Goal: Task Accomplishment & Management: Complete application form

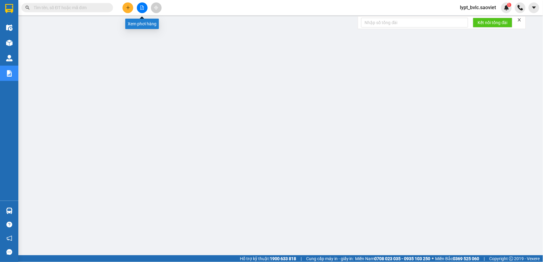
click at [144, 9] on icon "file-add" at bounding box center [142, 7] width 4 height 4
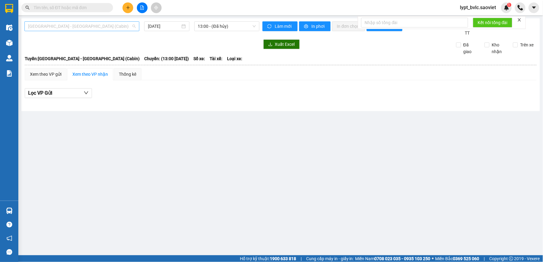
click at [80, 26] on span "[GEOGRAPHIC_DATA] - [GEOGRAPHIC_DATA] (Cabin)" at bounding box center [81, 26] width 107 height 9
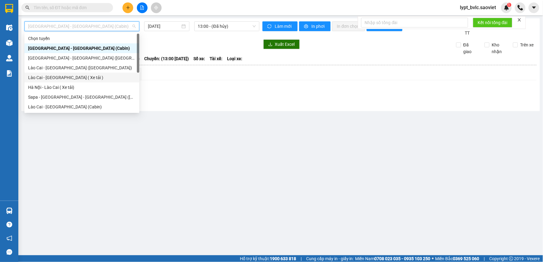
scroll to position [49, 0]
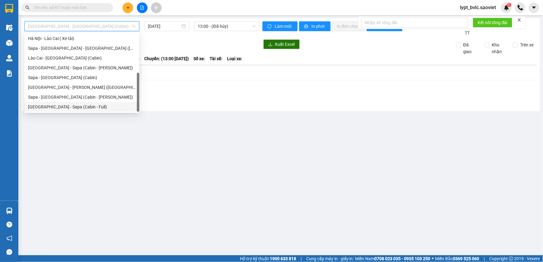
click at [72, 108] on div "[GEOGRAPHIC_DATA] - Sapa (Cabin - Full)" at bounding box center [81, 107] width 107 height 7
type input "[DATE]"
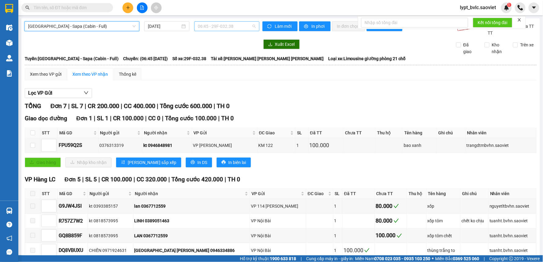
click at [234, 26] on span "06:45 - 29F-032.38" at bounding box center [227, 26] width 58 height 9
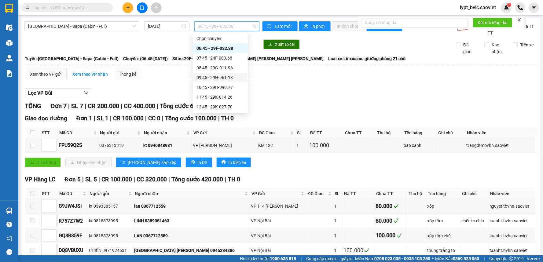
click at [225, 78] on div "09:45 - 29H-961.13" at bounding box center [220, 77] width 48 height 7
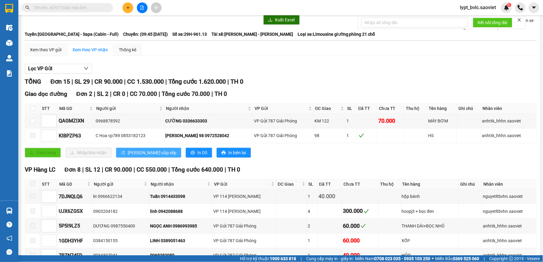
scroll to position [34, 0]
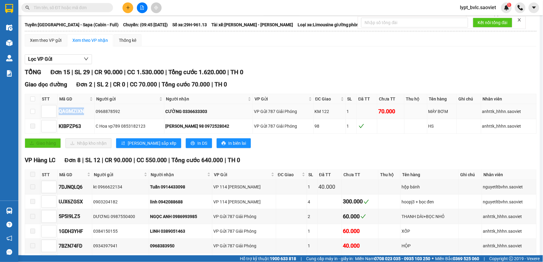
drag, startPoint x: 87, startPoint y: 112, endPoint x: 60, endPoint y: 118, distance: 27.9
click at [60, 118] on td "QAGMZIXN" at bounding box center [76, 111] width 37 height 15
copy div "QAGMZIXN"
click at [86, 9] on input "text" at bounding box center [70, 7] width 72 height 7
paste input "QAGMZIXN"
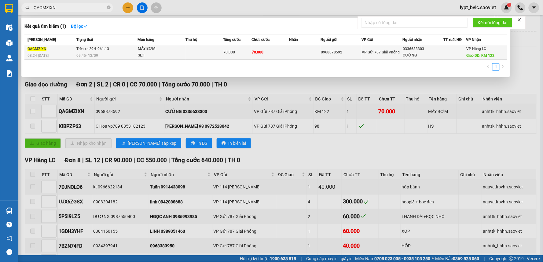
type input "QAGMZIXN"
click at [244, 49] on td "70.000" at bounding box center [237, 52] width 28 height 14
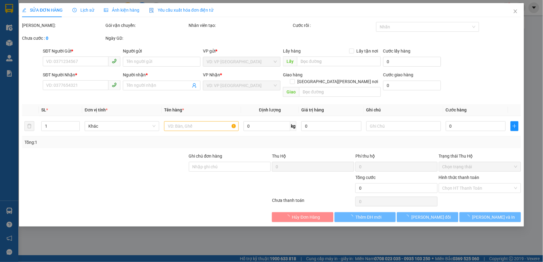
type input "0968878592"
type input "0336633303"
type input "CƯỜNG"
type input "KM 122"
type input "70.000"
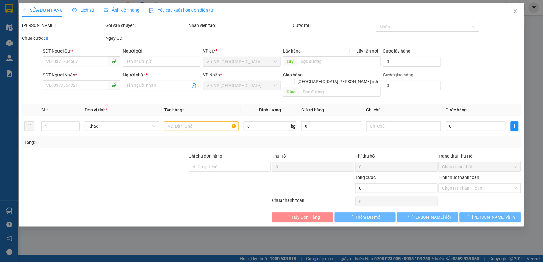
type input "70.000"
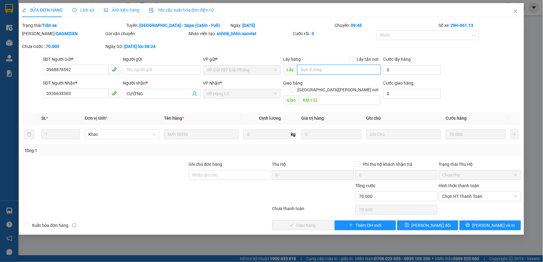
click at [315, 70] on input "text" at bounding box center [339, 70] width 84 height 10
type input "chính thu"
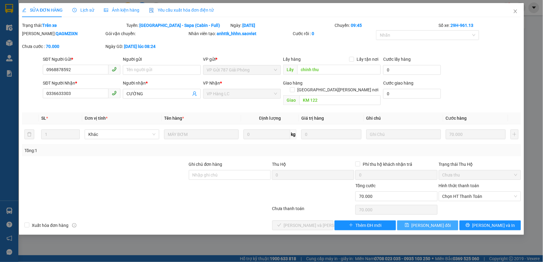
click at [439, 222] on span "[PERSON_NAME] đổi" at bounding box center [430, 225] width 39 height 7
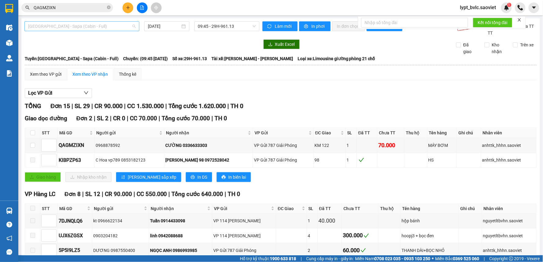
click at [63, 28] on span "[GEOGRAPHIC_DATA] - Sapa (Cabin - Full)" at bounding box center [81, 26] width 107 height 9
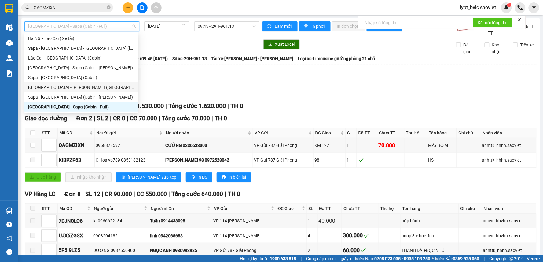
click at [80, 88] on div "[GEOGRAPHIC_DATA] - [PERSON_NAME] ([GEOGRAPHIC_DATA])" at bounding box center [81, 87] width 107 height 7
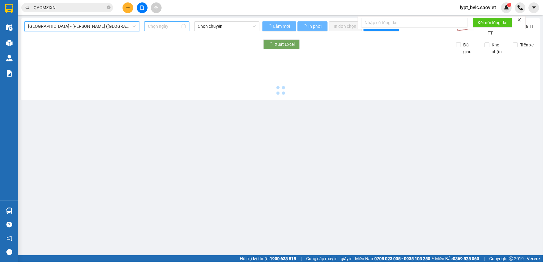
type input "[DATE]"
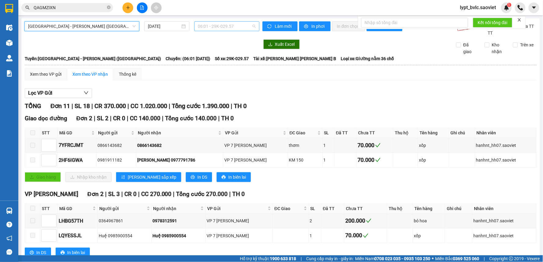
click at [229, 31] on span "06:01 - 29K-029.57" at bounding box center [227, 26] width 58 height 9
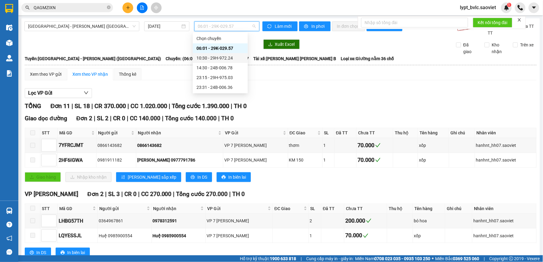
click at [239, 59] on div "10:30 - 29H-972.24" at bounding box center [220, 58] width 48 height 7
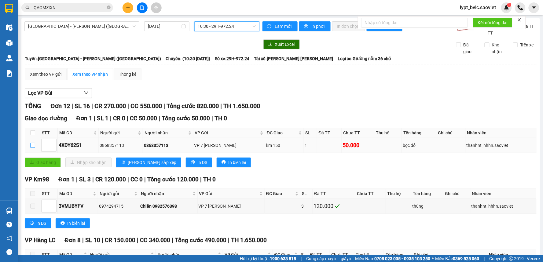
click at [34, 146] on input "checkbox" at bounding box center [32, 145] width 5 height 5
checkbox input "true"
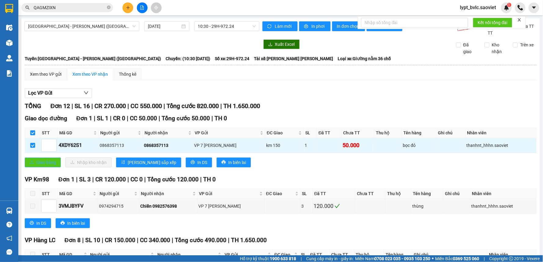
click at [41, 161] on span "Giao hàng" at bounding box center [46, 162] width 20 height 7
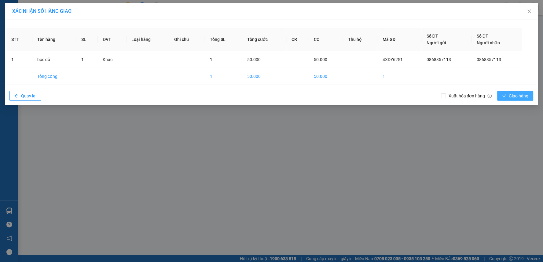
click at [528, 94] on span "Giao hàng" at bounding box center [519, 96] width 20 height 7
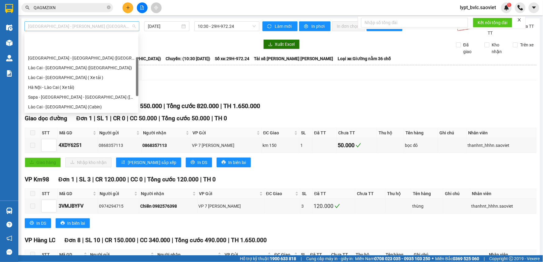
click at [59, 24] on span "[GEOGRAPHIC_DATA] - [PERSON_NAME] ([GEOGRAPHIC_DATA])" at bounding box center [81, 26] width 107 height 9
click at [78, 58] on div "[GEOGRAPHIC_DATA] - [GEOGRAPHIC_DATA] ([GEOGRAPHIC_DATA])" at bounding box center [81, 58] width 107 height 7
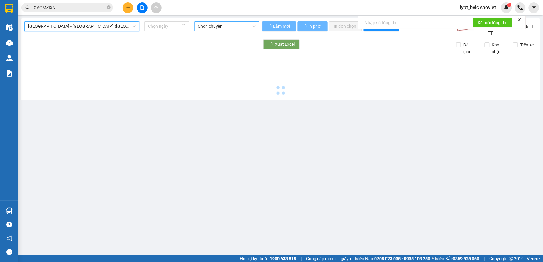
type input "[DATE]"
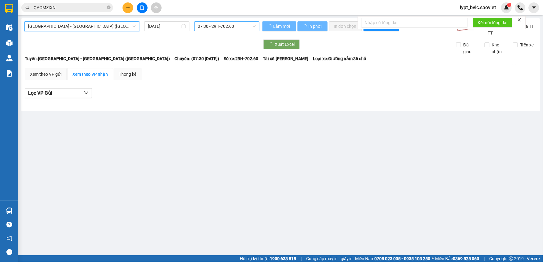
click at [215, 28] on span "07:30 - 29H-702.60" at bounding box center [227, 26] width 58 height 9
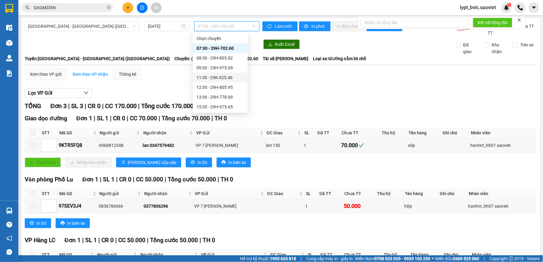
click at [213, 78] on div "11:30 - 29K-025.46" at bounding box center [220, 77] width 48 height 7
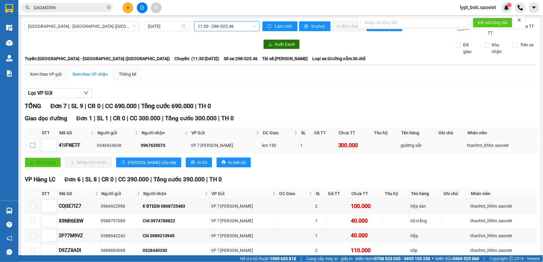
click at [30, 145] on input "checkbox" at bounding box center [32, 145] width 5 height 5
checkbox input "true"
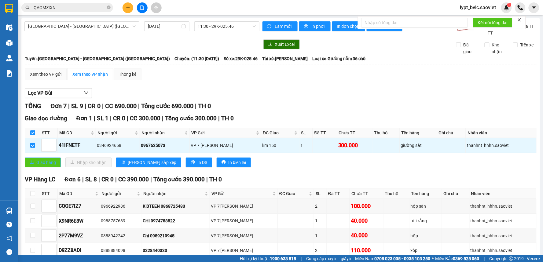
click at [42, 158] on button "Giao hàng" at bounding box center [43, 163] width 36 height 10
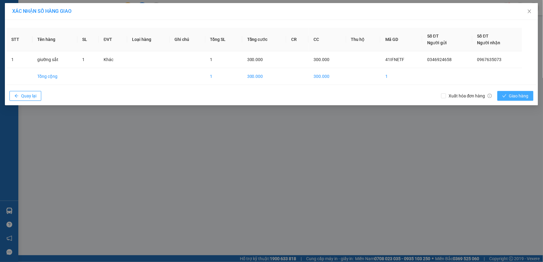
click at [518, 97] on span "Giao hàng" at bounding box center [519, 96] width 20 height 7
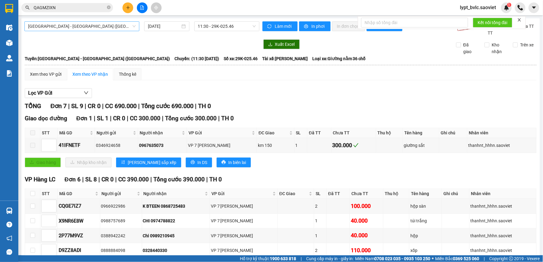
click at [80, 25] on span "[GEOGRAPHIC_DATA] - [GEOGRAPHIC_DATA] ([GEOGRAPHIC_DATA])" at bounding box center [81, 26] width 107 height 9
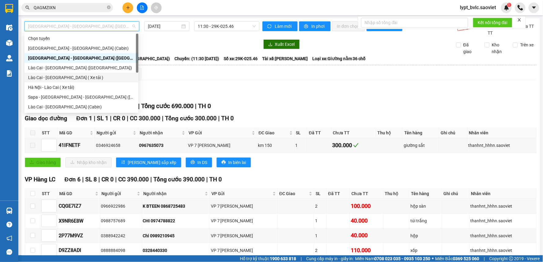
click at [76, 80] on div "Lào Cai - [GEOGRAPHIC_DATA] ( Xe tải )" at bounding box center [81, 77] width 107 height 7
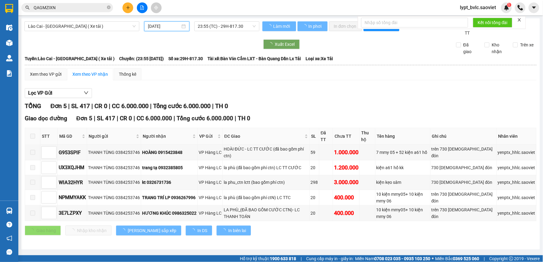
click at [176, 26] on input "[DATE]" at bounding box center [164, 26] width 32 height 7
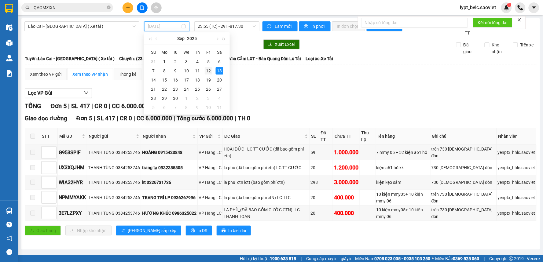
click at [210, 72] on div "12" at bounding box center [208, 70] width 7 height 7
type input "[DATE]"
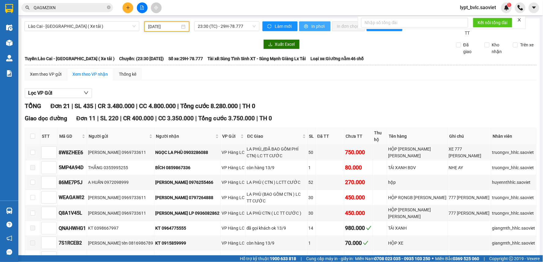
click at [314, 27] on span "In phơi" at bounding box center [318, 26] width 14 height 7
click at [230, 63] on th at bounding box center [280, 64] width 512 height 5
click at [72, 28] on span "Lào Cai - [GEOGRAPHIC_DATA] ( Xe tải )" at bounding box center [81, 26] width 107 height 9
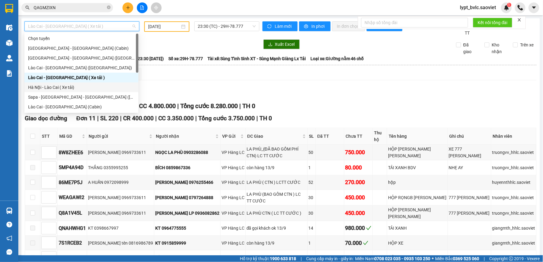
click at [56, 86] on div "Hà Nội - Lào Cai ( Xe tải)" at bounding box center [81, 87] width 107 height 7
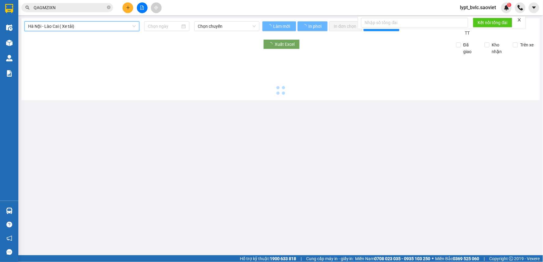
type input "[DATE]"
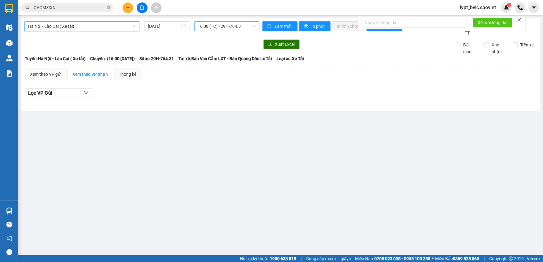
click at [236, 25] on span "16:00 (TC) - 29H-764.31" at bounding box center [227, 26] width 58 height 9
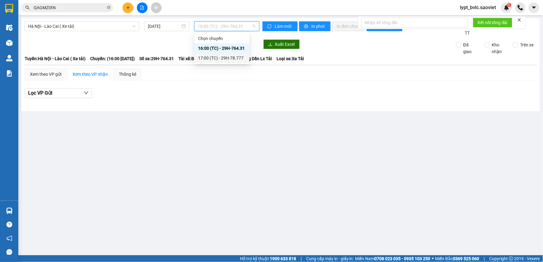
click at [242, 57] on div "17:00 (TC) - 29H-78.777" at bounding box center [222, 58] width 48 height 7
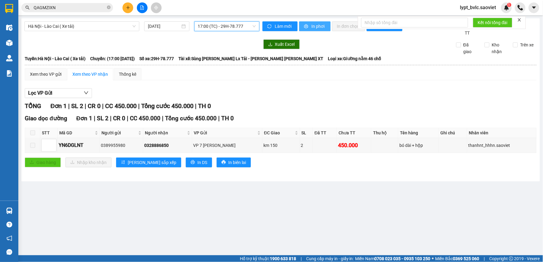
drag, startPoint x: 309, startPoint y: 25, endPoint x: 313, endPoint y: 31, distance: 6.5
click at [309, 25] on button "In phơi" at bounding box center [314, 26] width 31 height 10
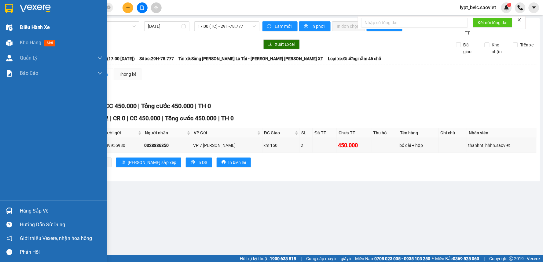
click at [42, 30] on span "Điều hành xe" at bounding box center [35, 28] width 30 height 8
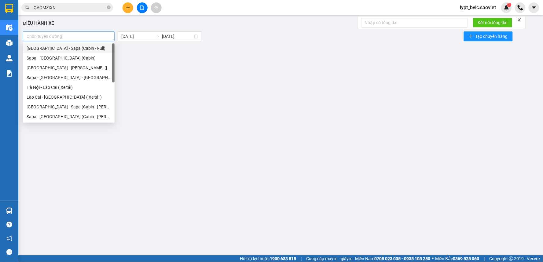
click at [89, 40] on div "Chọn tuyến đường" at bounding box center [69, 36] width 92 height 10
drag, startPoint x: 74, startPoint y: 86, endPoint x: 74, endPoint y: 95, distance: 8.9
click at [74, 89] on div "Hà Nội - Lào Cai ( Xe tải)" at bounding box center [69, 87] width 84 height 7
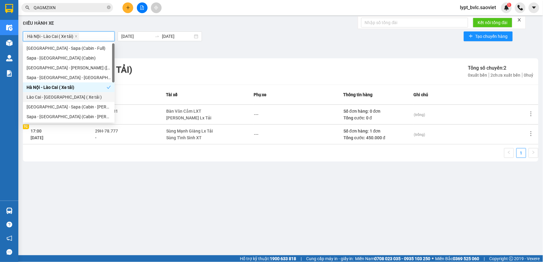
click at [74, 96] on div "Lào Cai - [GEOGRAPHIC_DATA] ( Xe tải )" at bounding box center [69, 97] width 84 height 7
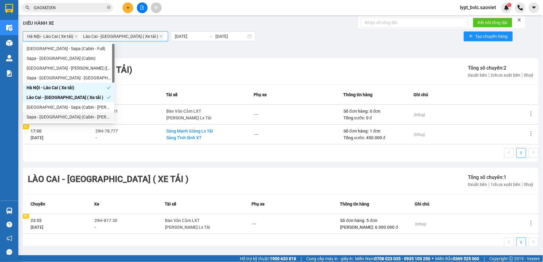
drag, startPoint x: 136, startPoint y: 162, endPoint x: 179, endPoint y: 135, distance: 50.7
click at [147, 169] on div "Lào Cai - [GEOGRAPHIC_DATA] ( Xe tải ) Tổng số chuyến: 1 0 xuất bến 1 chưa xuất…" at bounding box center [280, 181] width 515 height 26
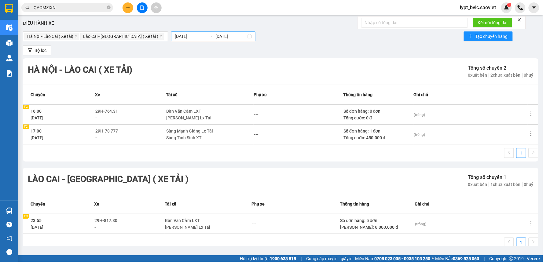
click at [201, 31] on div "[DATE] [DATE]" at bounding box center [213, 36] width 84 height 10
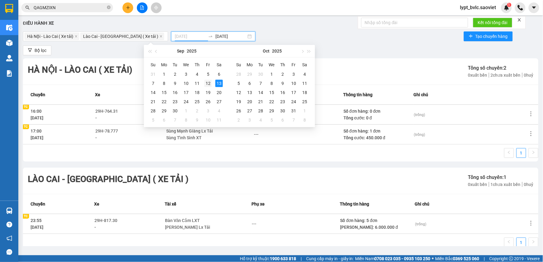
type input "[DATE]"
click at [208, 84] on div "12" at bounding box center [207, 83] width 7 height 7
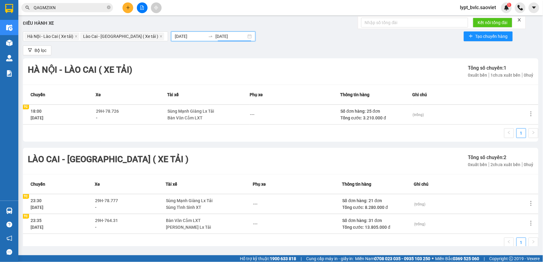
click at [215, 35] on input "[DATE]" at bounding box center [230, 36] width 31 height 7
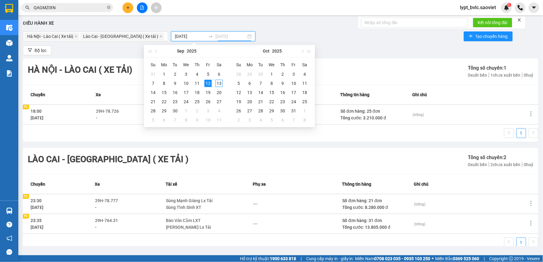
type input "[DATE]"
click at [216, 83] on div "13" at bounding box center [218, 83] width 7 height 7
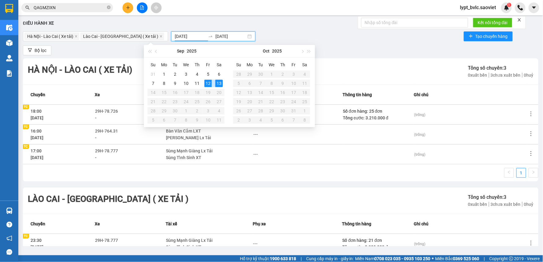
click at [216, 83] on div "13" at bounding box center [218, 83] width 7 height 7
type input "[DATE]"
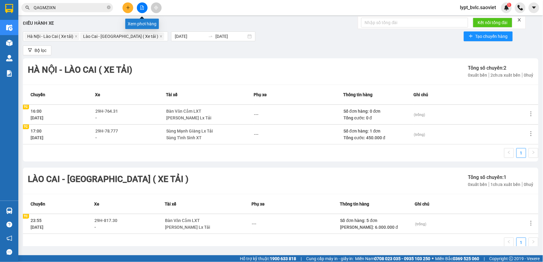
click at [141, 5] on icon "file-add" at bounding box center [142, 7] width 4 height 4
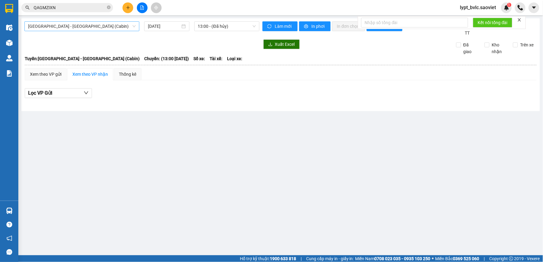
click at [67, 28] on span "[GEOGRAPHIC_DATA] - [GEOGRAPHIC_DATA] (Cabin)" at bounding box center [81, 26] width 107 height 9
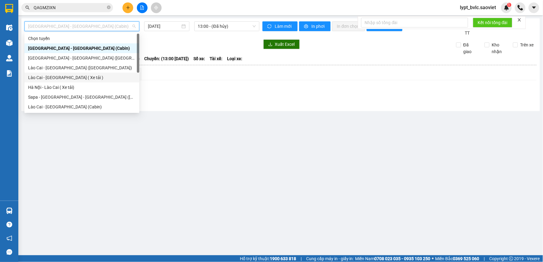
click at [80, 78] on div "Lào Cai - [GEOGRAPHIC_DATA] ( Xe tải )" at bounding box center [81, 77] width 107 height 7
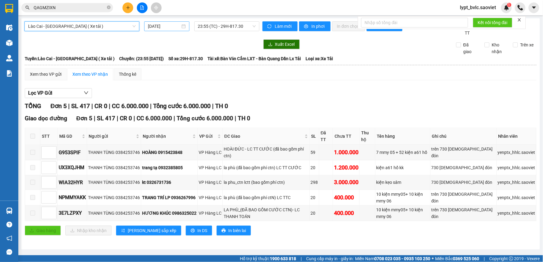
click at [170, 28] on input "[DATE]" at bounding box center [164, 26] width 32 height 7
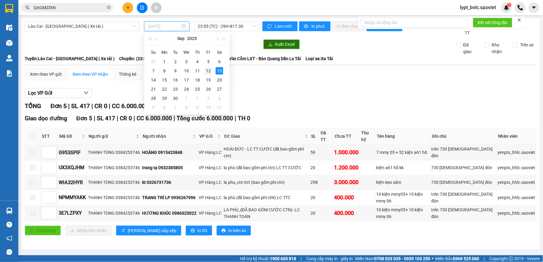
drag, startPoint x: 206, startPoint y: 71, endPoint x: 206, endPoint y: 52, distance: 18.6
click at [206, 70] on div "12" at bounding box center [208, 70] width 7 height 7
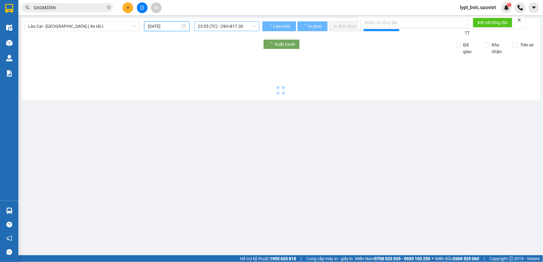
type input "[DATE]"
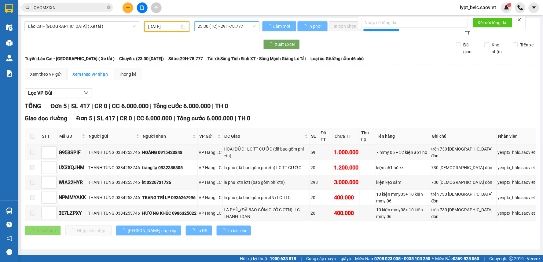
click at [208, 23] on span "23:30 (TC) - 29H-78.777" at bounding box center [227, 26] width 58 height 9
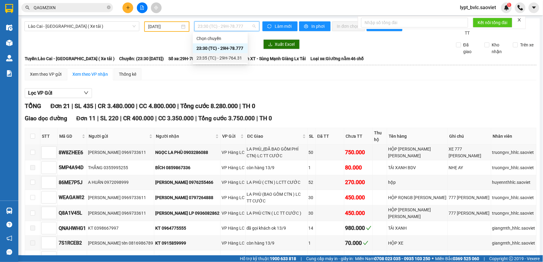
click at [208, 58] on div "23:35 (TC) - 29H-764.31" at bounding box center [220, 58] width 48 height 7
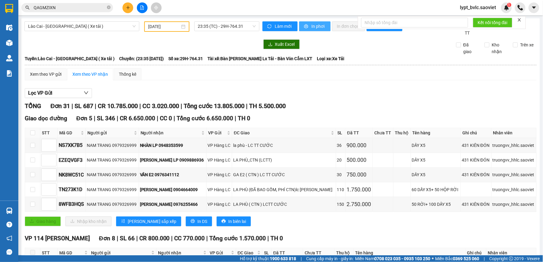
click at [311, 22] on button "In phơi" at bounding box center [314, 26] width 31 height 10
click at [311, 107] on div "[PERSON_NAME] 31 | SL 687 | CR 10.785.000 | CC 3.020.000 | [PERSON_NAME] 13.805…" at bounding box center [280, 105] width 511 height 9
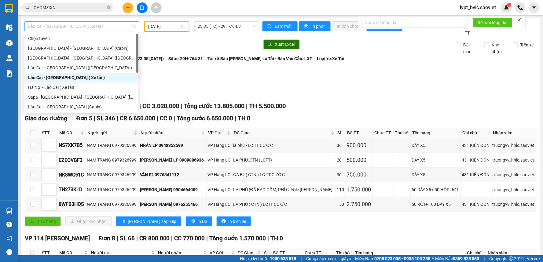
click at [93, 27] on span "Lào Cai - [GEOGRAPHIC_DATA] ( Xe tải )" at bounding box center [81, 26] width 107 height 9
click at [61, 84] on div "Hà Nội - Lào Cai ( Xe tải)" at bounding box center [81, 87] width 107 height 7
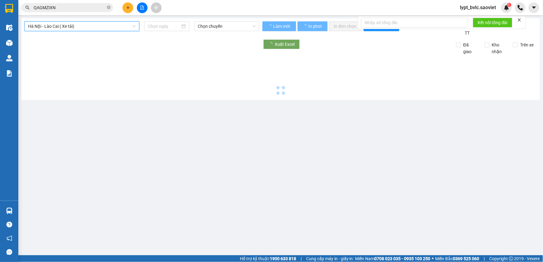
type input "[DATE]"
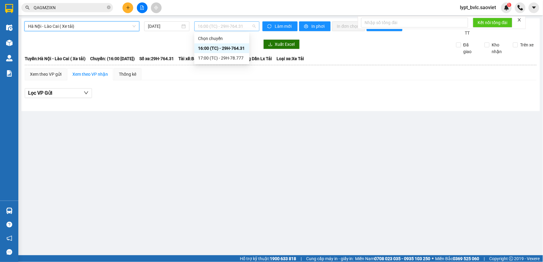
click at [220, 27] on span "16:00 (TC) - 29H-764.31" at bounding box center [227, 26] width 58 height 9
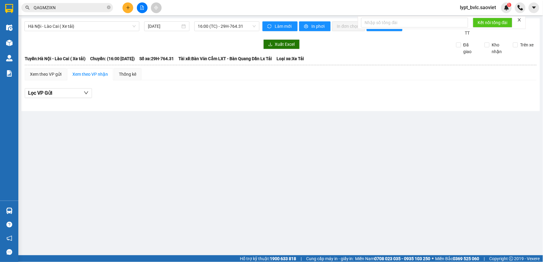
click at [282, 131] on main "[GEOGRAPHIC_DATA] - Lào Cai ( Xe tải) [DATE] 16:00 (TC) - 29H-764.31 [PERSON_NA…" at bounding box center [271, 127] width 543 height 255
click at [313, 29] on span "In phơi" at bounding box center [318, 26] width 14 height 7
click at [77, 28] on span "Hà Nội - Lào Cai ( Xe tải)" at bounding box center [81, 26] width 107 height 9
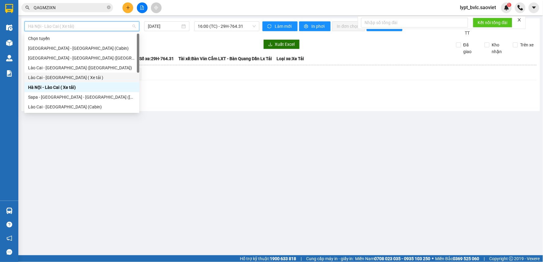
click at [62, 78] on div "Lào Cai - [GEOGRAPHIC_DATA] ( Xe tải )" at bounding box center [81, 77] width 107 height 7
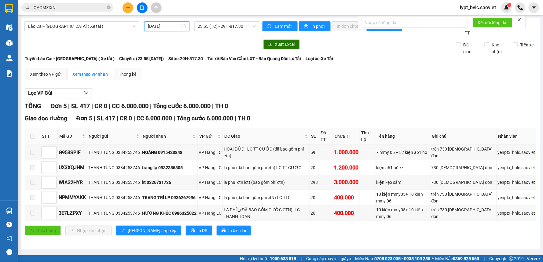
click at [149, 25] on input "[DATE]" at bounding box center [164, 26] width 32 height 7
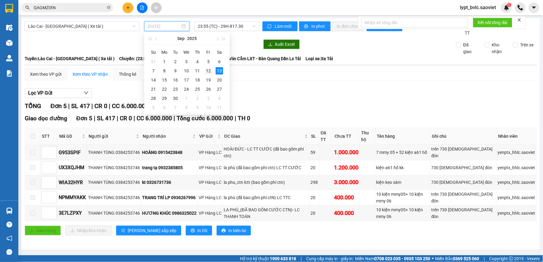
click at [206, 72] on div "12" at bounding box center [208, 70] width 7 height 7
type input "[DATE]"
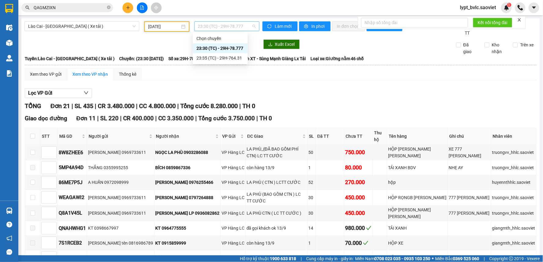
click at [225, 28] on span "23:30 (TC) - 29H-78.777" at bounding box center [227, 26] width 58 height 9
click at [220, 59] on div "23:35 (TC) - 29H-764.31" at bounding box center [220, 58] width 48 height 7
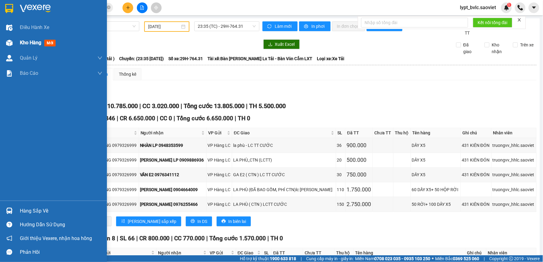
drag, startPoint x: 35, startPoint y: 25, endPoint x: 96, endPoint y: 39, distance: 62.6
click at [36, 25] on span "Điều hành xe" at bounding box center [35, 28] width 30 height 8
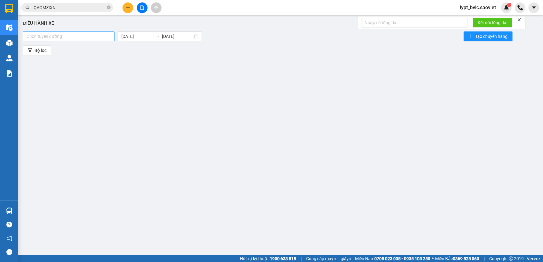
drag, startPoint x: 89, startPoint y: 37, endPoint x: 93, endPoint y: 64, distance: 26.5
click at [89, 38] on div at bounding box center [68, 36] width 89 height 7
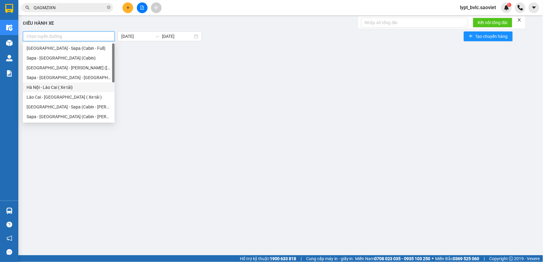
drag, startPoint x: 74, startPoint y: 87, endPoint x: 71, endPoint y: 105, distance: 17.9
click at [74, 89] on div "Hà Nội - Lào Cai ( Xe tải)" at bounding box center [69, 87] width 84 height 7
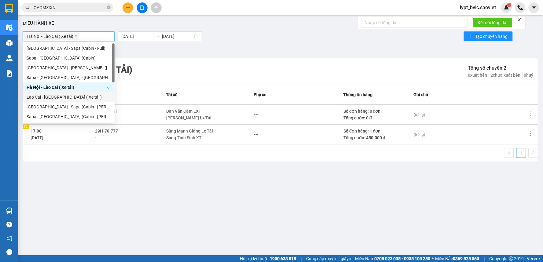
drag, startPoint x: 75, startPoint y: 97, endPoint x: 118, endPoint y: 65, distance: 53.8
click at [75, 96] on div "Lào Cai - [GEOGRAPHIC_DATA] ( Xe tải )" at bounding box center [69, 97] width 84 height 7
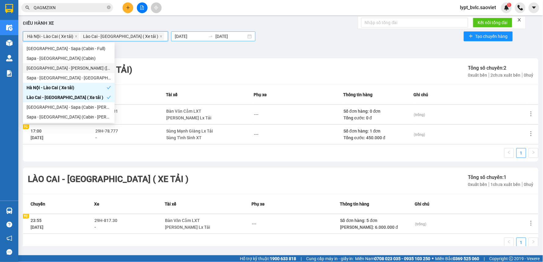
click at [175, 37] on input "[DATE]" at bounding box center [190, 36] width 31 height 7
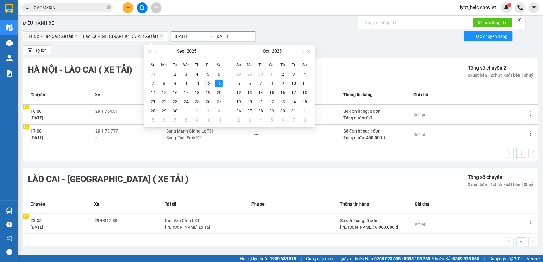
type input "[DATE]"
click at [212, 84] on td "12" at bounding box center [207, 83] width 11 height 9
click at [211, 84] on td "12" at bounding box center [207, 83] width 11 height 9
type input "[DATE]"
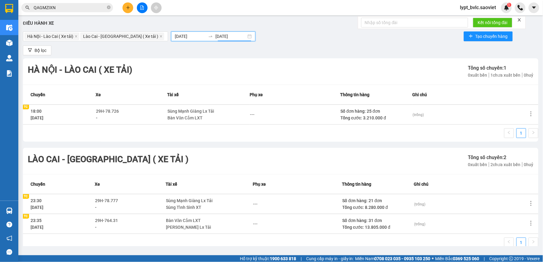
click at [143, 9] on icon "file-add" at bounding box center [142, 7] width 4 height 4
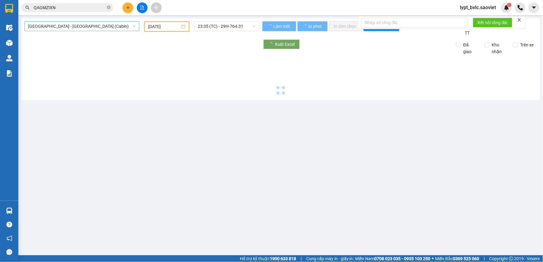
type input "[DATE]"
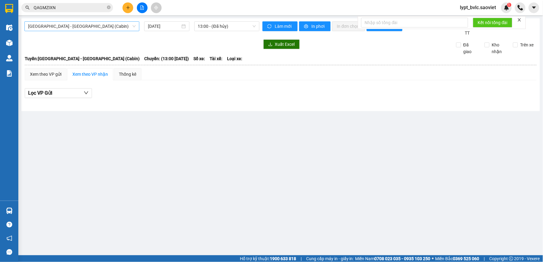
click at [104, 26] on span "[GEOGRAPHIC_DATA] - [GEOGRAPHIC_DATA] (Cabin)" at bounding box center [81, 26] width 107 height 9
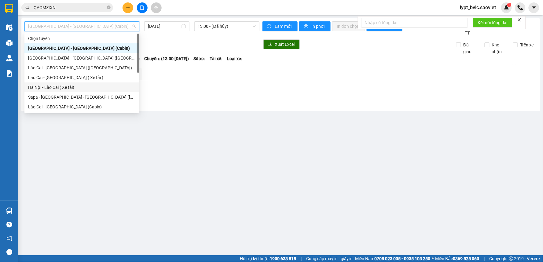
click at [68, 86] on div "Hà Nội - Lào Cai ( Xe tải)" at bounding box center [81, 87] width 107 height 7
type input "[DATE]"
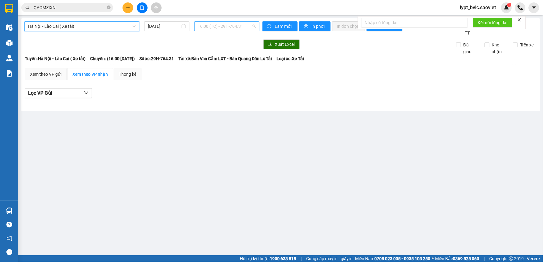
click at [218, 26] on span "16:00 (TC) - 29H-764.31" at bounding box center [227, 26] width 58 height 9
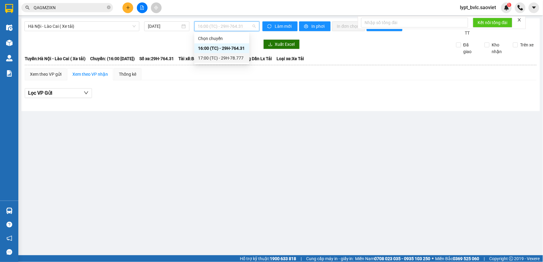
click at [221, 57] on div "17:00 (TC) - 29H-78.777" at bounding box center [222, 58] width 48 height 7
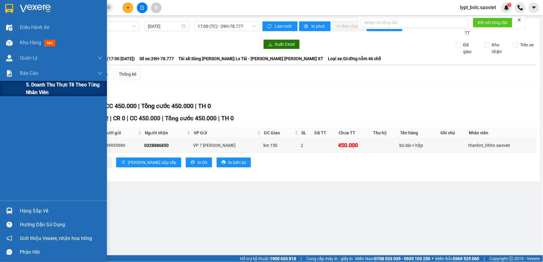
click at [23, 90] on div "5. Doanh thu thực tế theo từng nhân viên" at bounding box center [53, 88] width 107 height 15
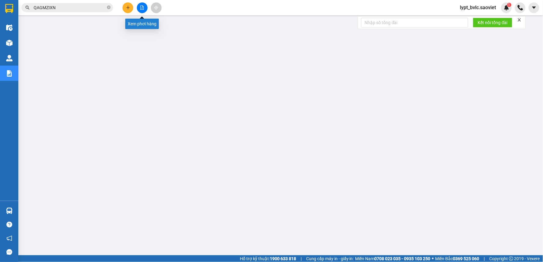
click at [142, 9] on icon "file-add" at bounding box center [141, 7] width 3 height 4
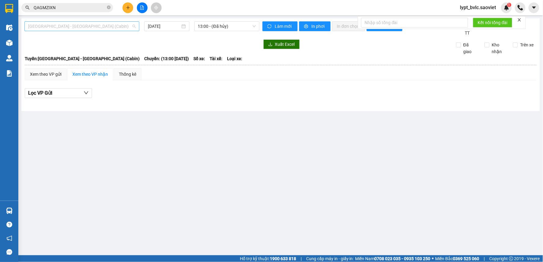
click at [60, 28] on span "[GEOGRAPHIC_DATA] - [GEOGRAPHIC_DATA] (Cabin)" at bounding box center [81, 26] width 107 height 9
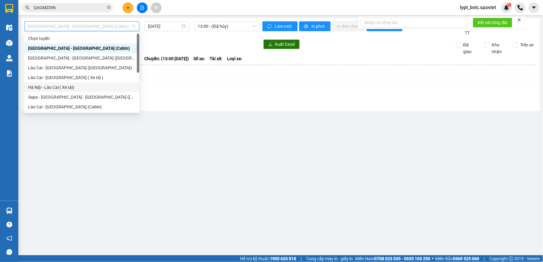
click at [55, 87] on div "Hà Nội - Lào Cai ( Xe tải)" at bounding box center [81, 87] width 107 height 7
type input "[DATE]"
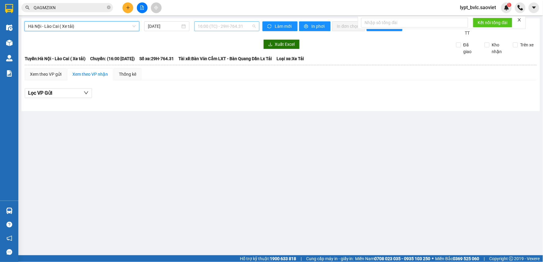
click at [215, 26] on span "16:00 (TC) - 29H-764.31" at bounding box center [227, 26] width 58 height 9
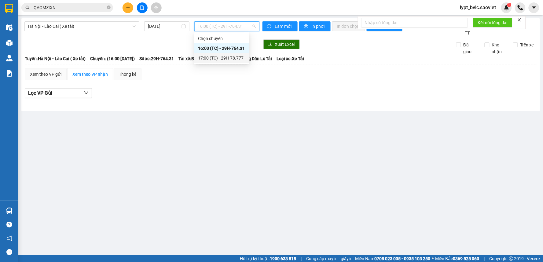
click at [219, 54] on div "17:00 (TC) - 29H-78.777" at bounding box center [221, 58] width 55 height 10
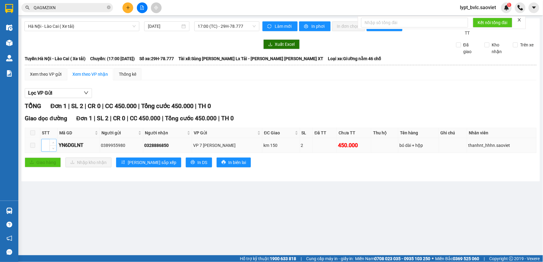
drag, startPoint x: 90, startPoint y: 145, endPoint x: 47, endPoint y: 149, distance: 42.9
click at [47, 149] on tr "YN6DGLNT 0389955980 0328886850 VP 7 [PERSON_NAME] km 150 2 450.000 [PERSON_NAME…" at bounding box center [280, 145] width 511 height 15
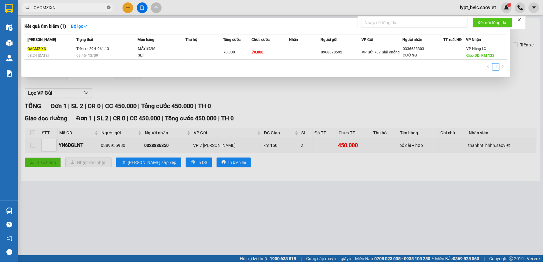
click at [107, 8] on icon "close-circle" at bounding box center [109, 7] width 4 height 4
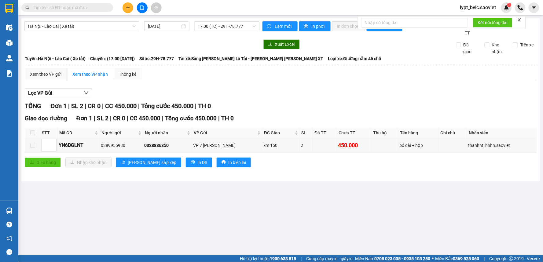
click at [92, 9] on input "text" at bounding box center [70, 7] width 72 height 7
paste input "YN6DGLNT"
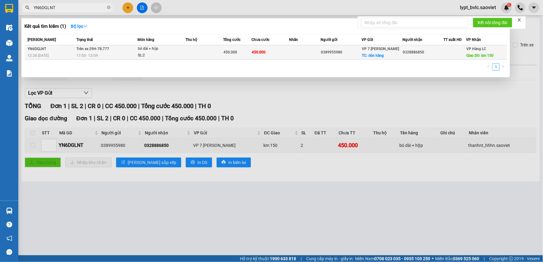
type input "YN6DGLNT"
click at [142, 50] on div "bó dài + hộp" at bounding box center [161, 48] width 46 height 7
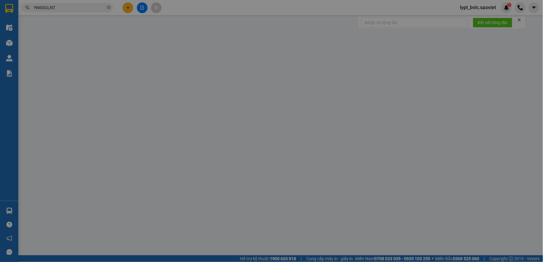
type input "0389955980"
checkbox input "true"
type input "đón hàng"
type input "0328886850"
type input "km 150"
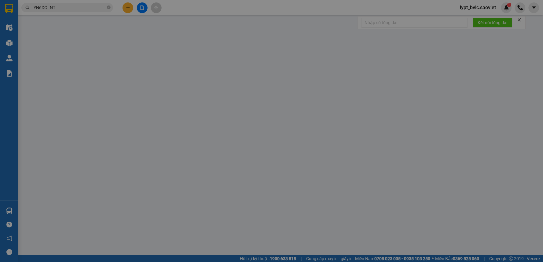
type input "450.000"
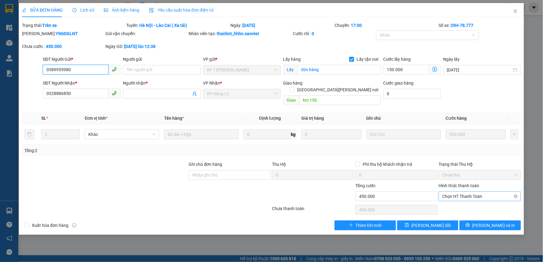
click at [463, 192] on span "Chọn HT Thanh Toán" at bounding box center [479, 196] width 75 height 9
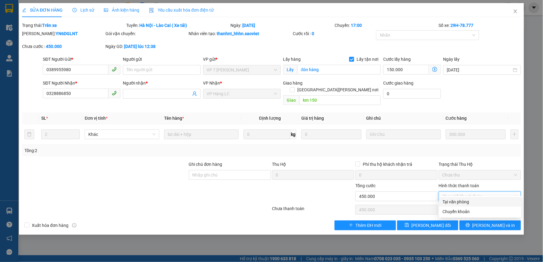
click at [457, 202] on div "Tại văn phòng" at bounding box center [479, 201] width 75 height 7
type input "0"
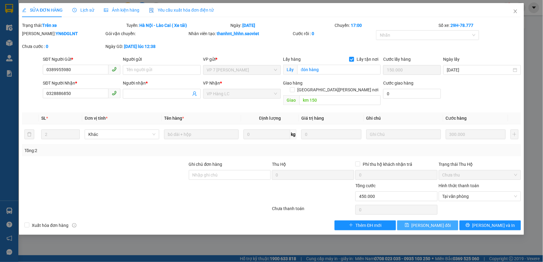
click at [437, 222] on span "[PERSON_NAME] đổi" at bounding box center [430, 225] width 39 height 7
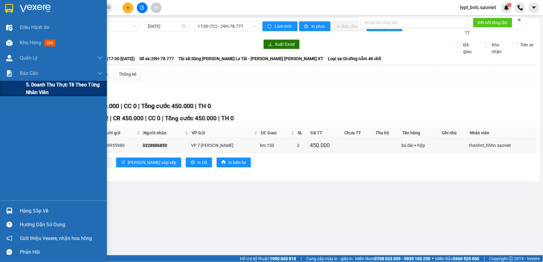
click at [27, 91] on span "5. Doanh thu thực tế theo từng nhân viên" at bounding box center [64, 88] width 76 height 15
